Goal: Find specific page/section: Find specific page/section

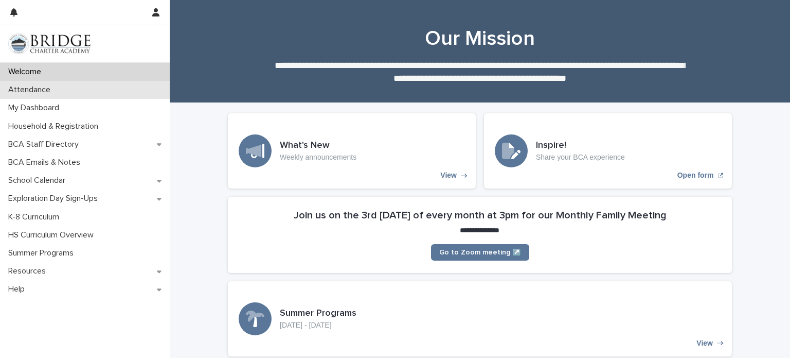
click at [96, 95] on div "Attendance" at bounding box center [85, 90] width 170 height 18
